Goal: Check status: Check status

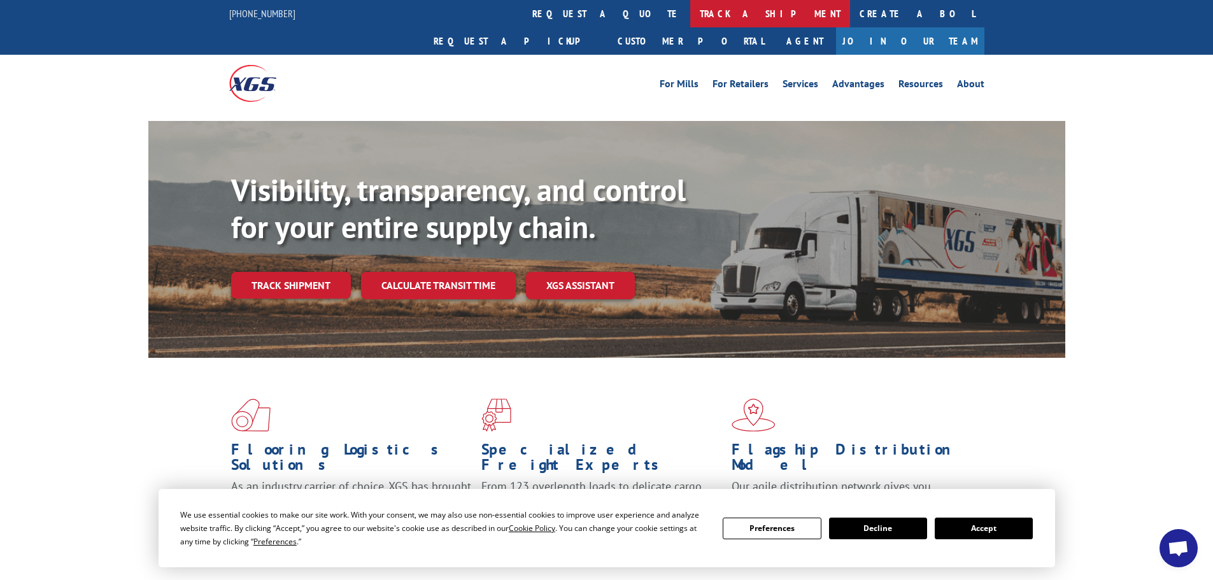
click at [690, 22] on link "track a shipment" at bounding box center [770, 13] width 160 height 27
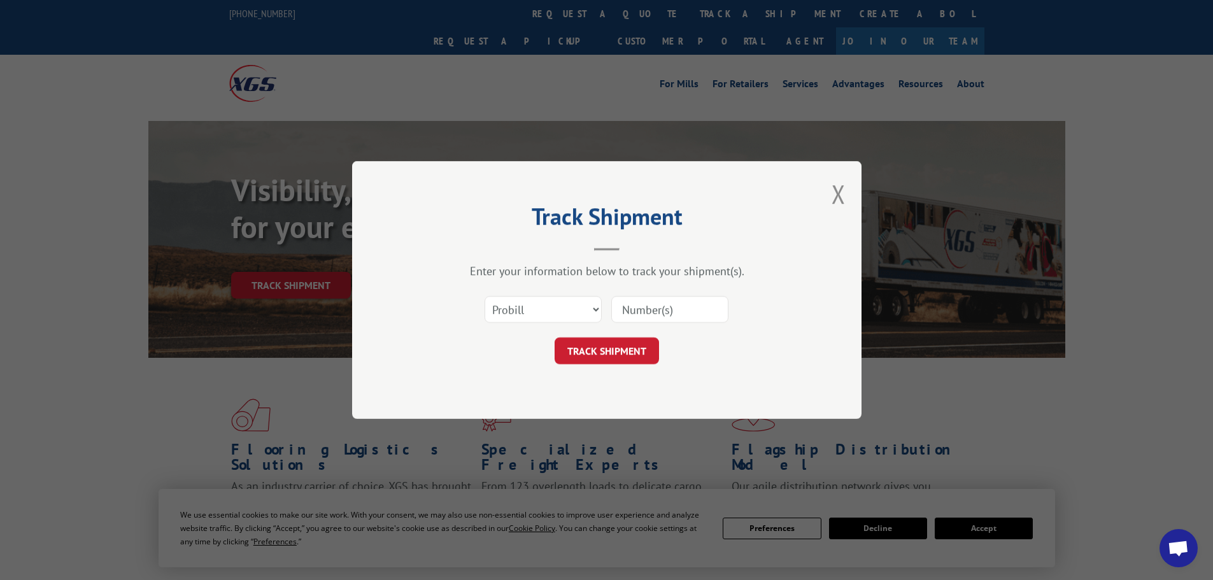
click at [668, 309] on input at bounding box center [669, 309] width 117 height 27
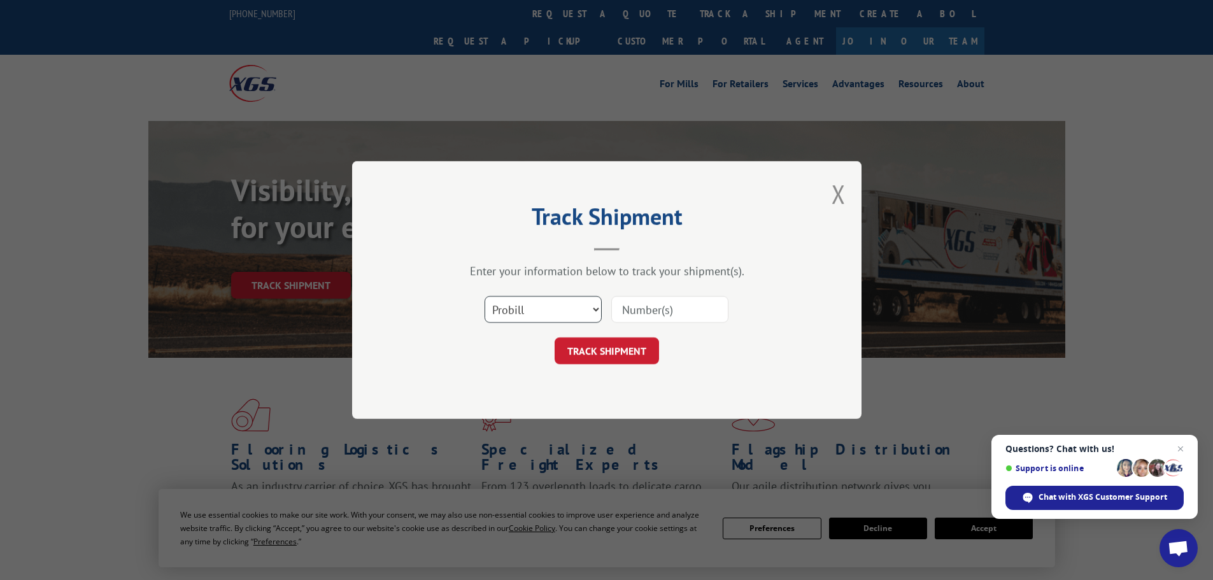
click at [559, 305] on select "Select category... Probill BOL PO" at bounding box center [542, 309] width 117 height 27
select select "bol"
click at [484, 296] on select "Select category... Probill BOL PO" at bounding box center [542, 309] width 117 height 27
click at [654, 316] on input at bounding box center [669, 309] width 117 height 27
paste input "5474669"
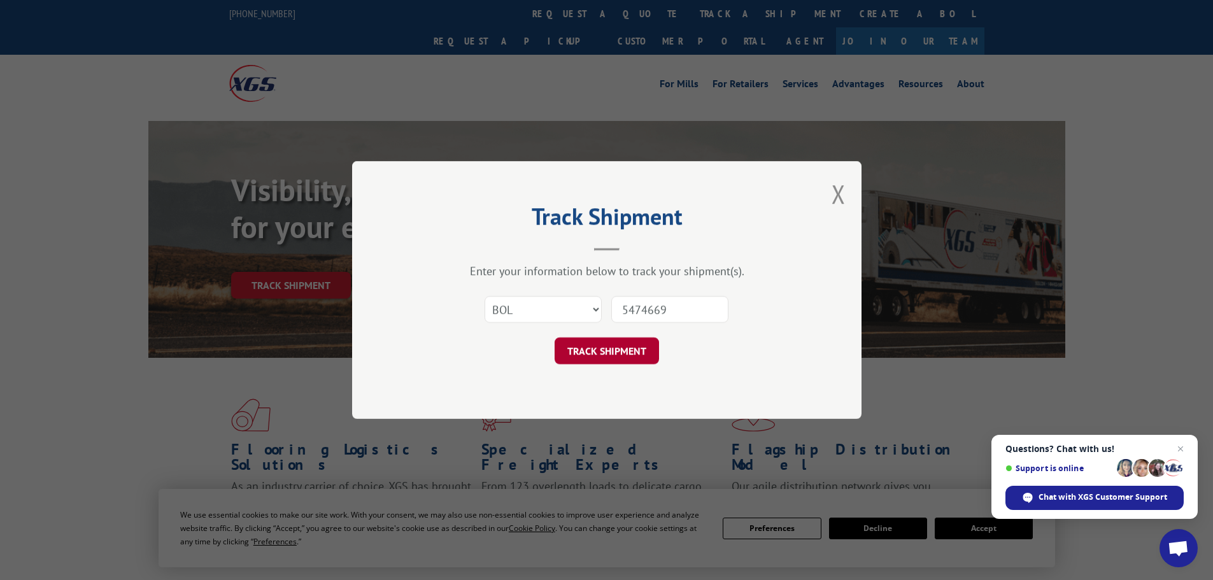
type input "5474669"
click at [614, 352] on button "TRACK SHIPMENT" at bounding box center [606, 350] width 104 height 27
